Goal: Complete application form

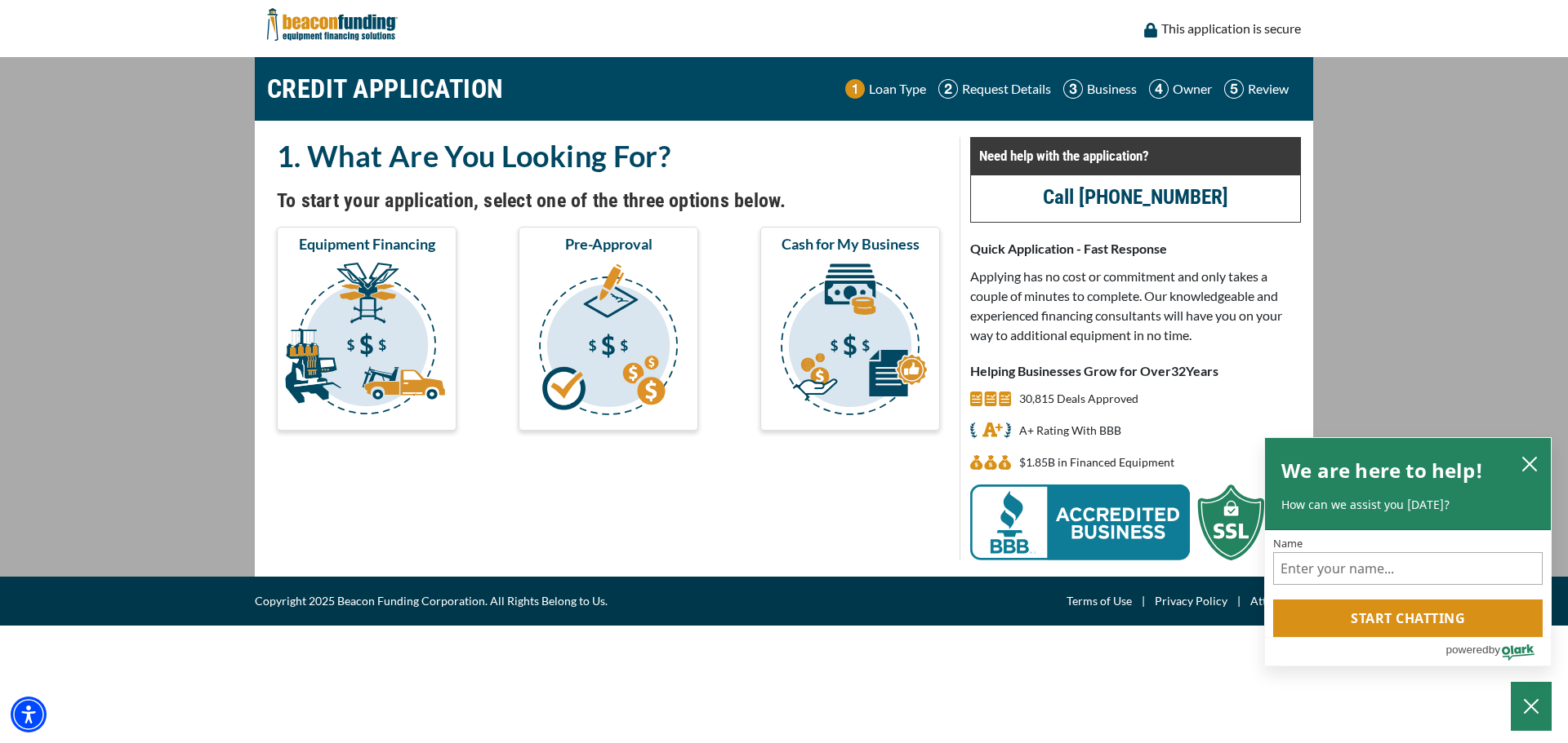
click at [1132, 200] on link "Call [PHONE_NUMBER]" at bounding box center [1135, 197] width 185 height 24
click at [414, 320] on img "submit" at bounding box center [366, 342] width 173 height 164
